Goal: Task Accomplishment & Management: Use online tool/utility

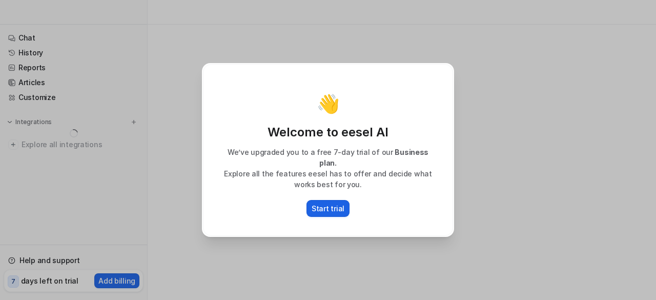
click at [334, 203] on p "Start trial" at bounding box center [328, 208] width 33 height 11
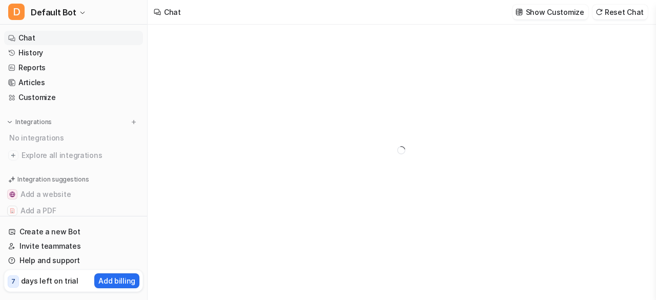
type textarea "**********"
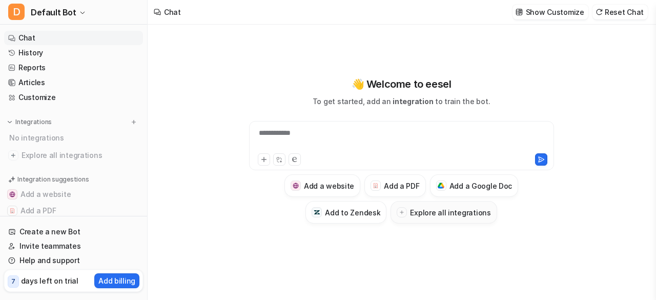
click at [451, 215] on h3 "Explore all integrations" at bounding box center [450, 212] width 80 height 11
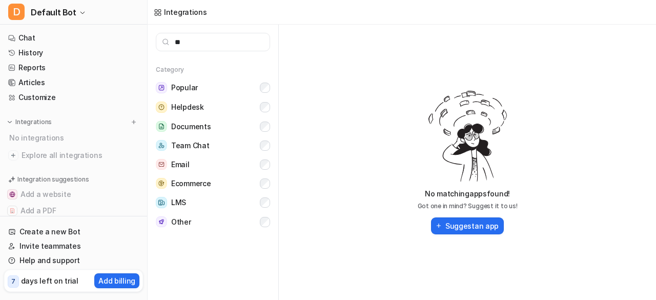
type input "**"
